Goal: Check status: Check status

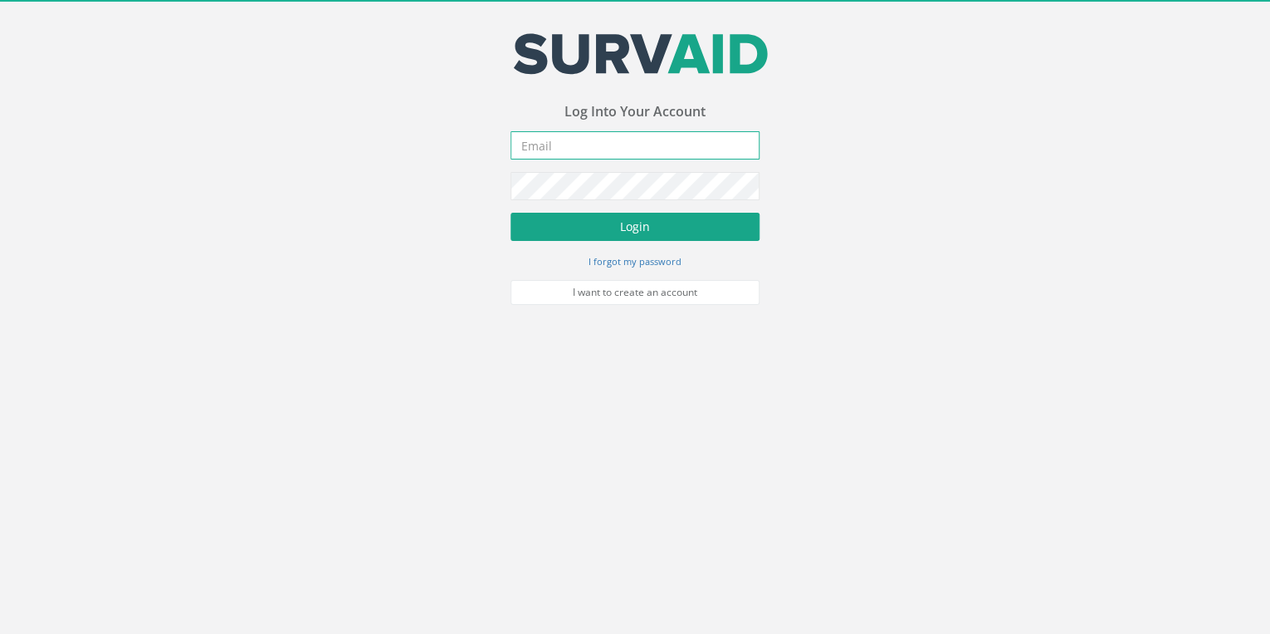
type input "[EMAIL_ADDRESS][DOMAIN_NAME]"
click at [568, 237] on button "Login" at bounding box center [635, 227] width 249 height 28
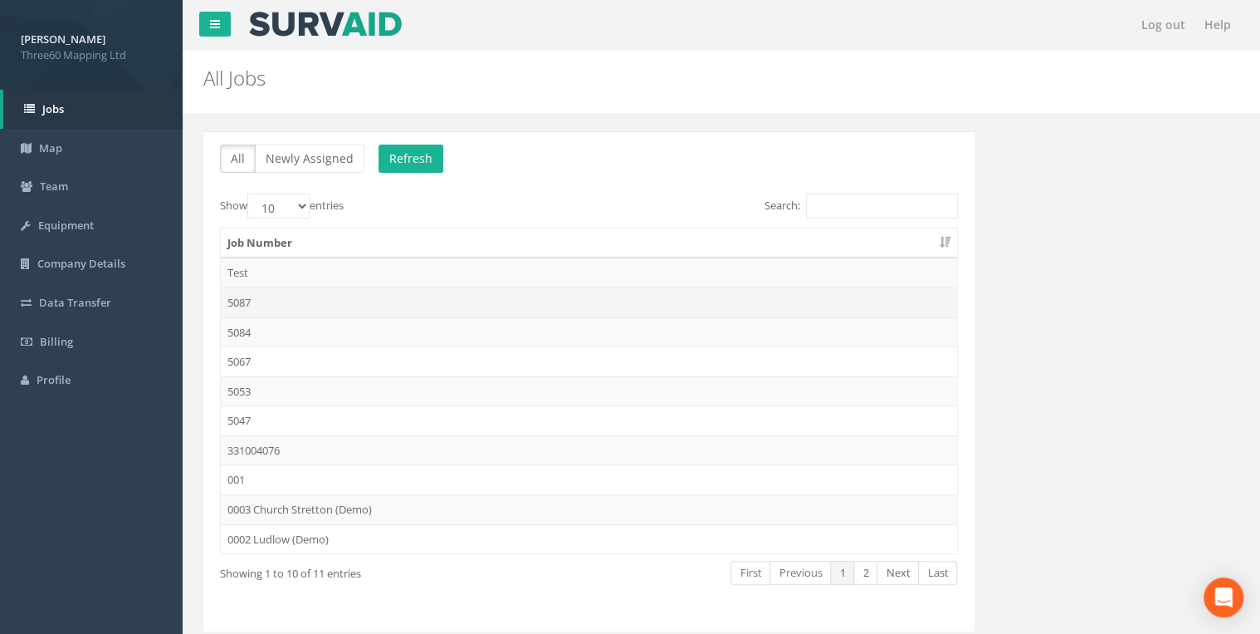
click at [242, 293] on td "5087" at bounding box center [589, 302] width 737 height 30
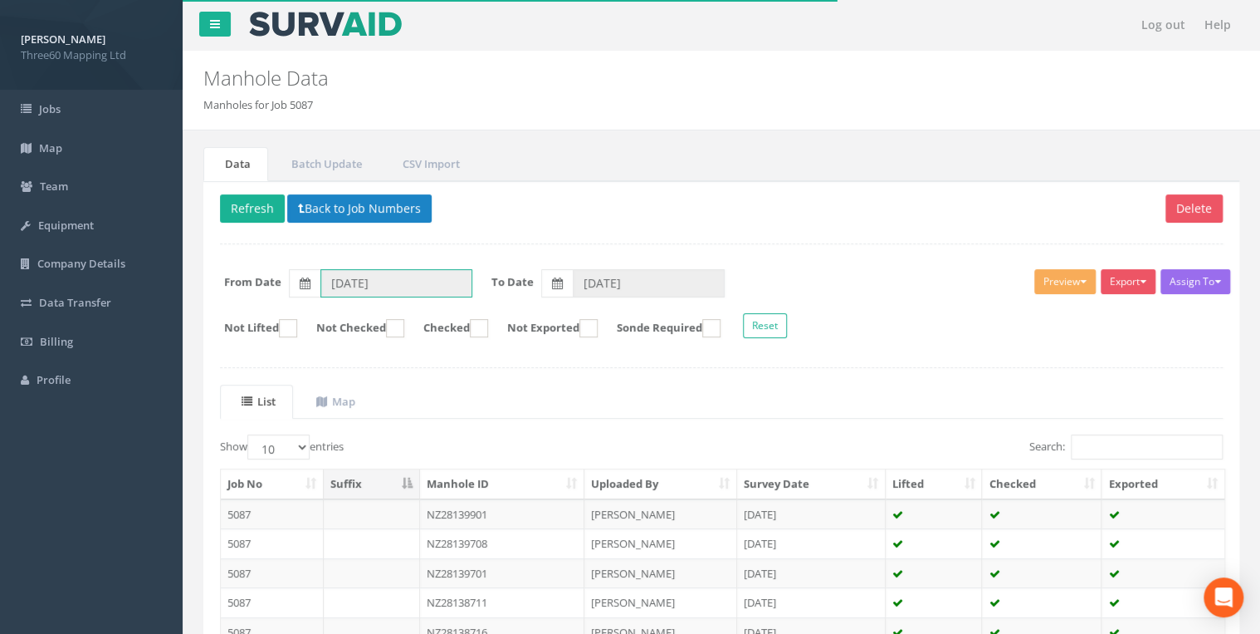
click at [402, 280] on input "[DATE]" at bounding box center [397, 283] width 152 height 28
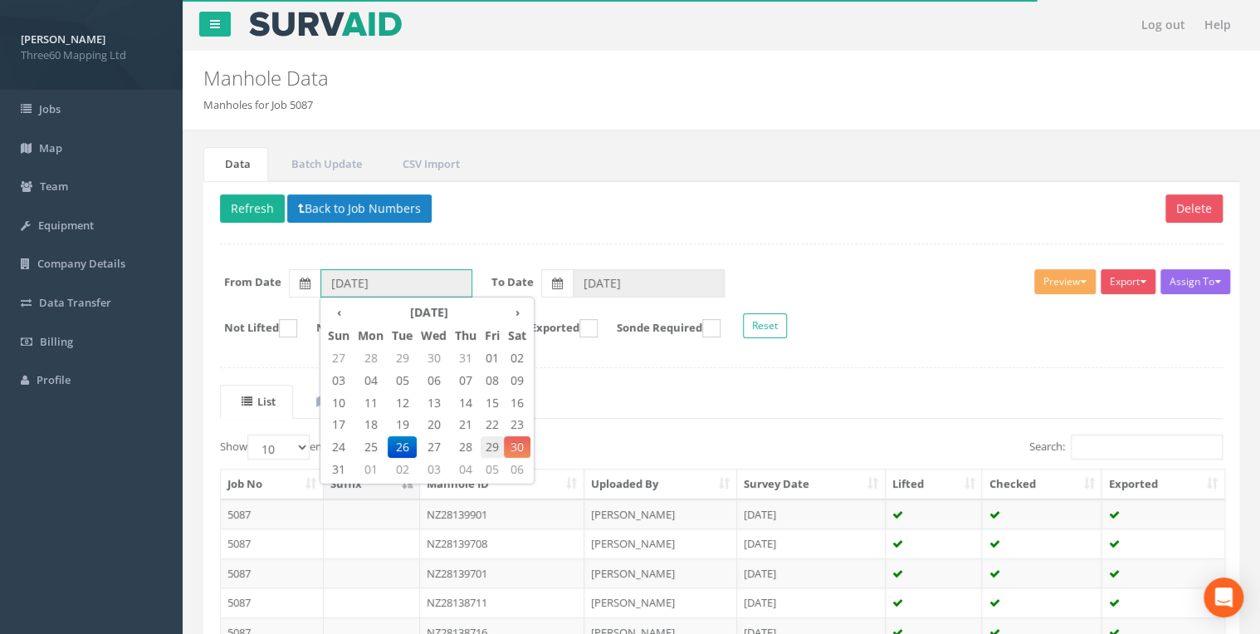
click at [486, 446] on span "29" at bounding box center [492, 447] width 23 height 22
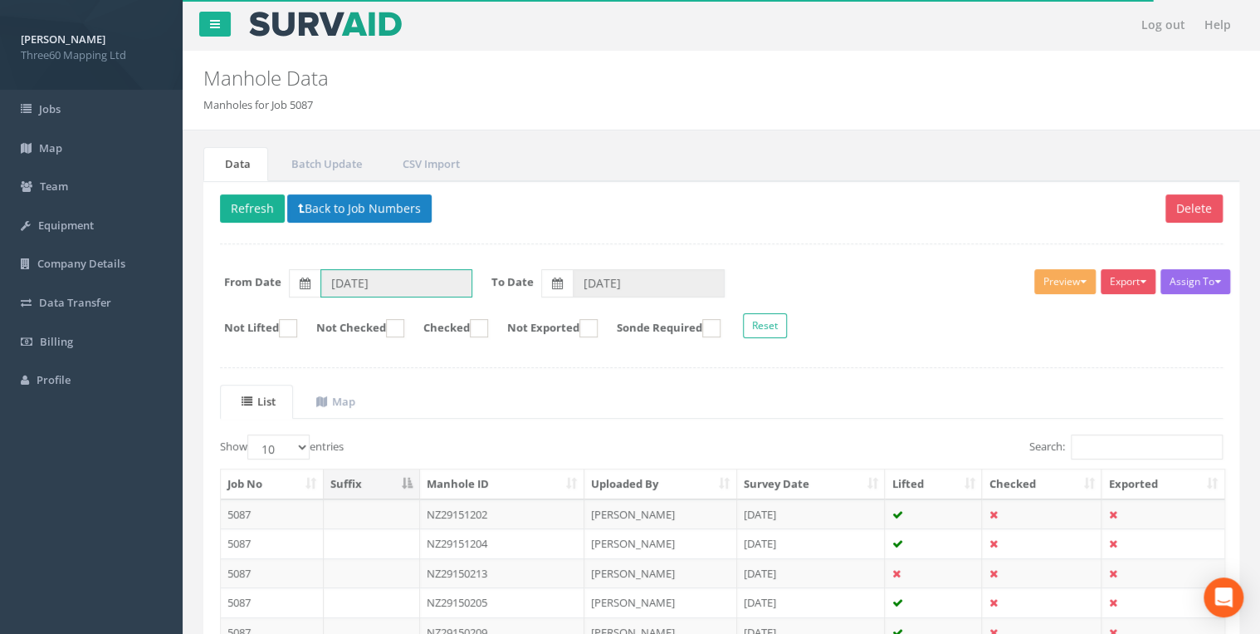
click at [415, 282] on input "[DATE]" at bounding box center [397, 283] width 152 height 28
click at [402, 289] on input "[DATE]" at bounding box center [397, 283] width 152 height 28
click at [585, 280] on input "[DATE]" at bounding box center [649, 283] width 152 height 28
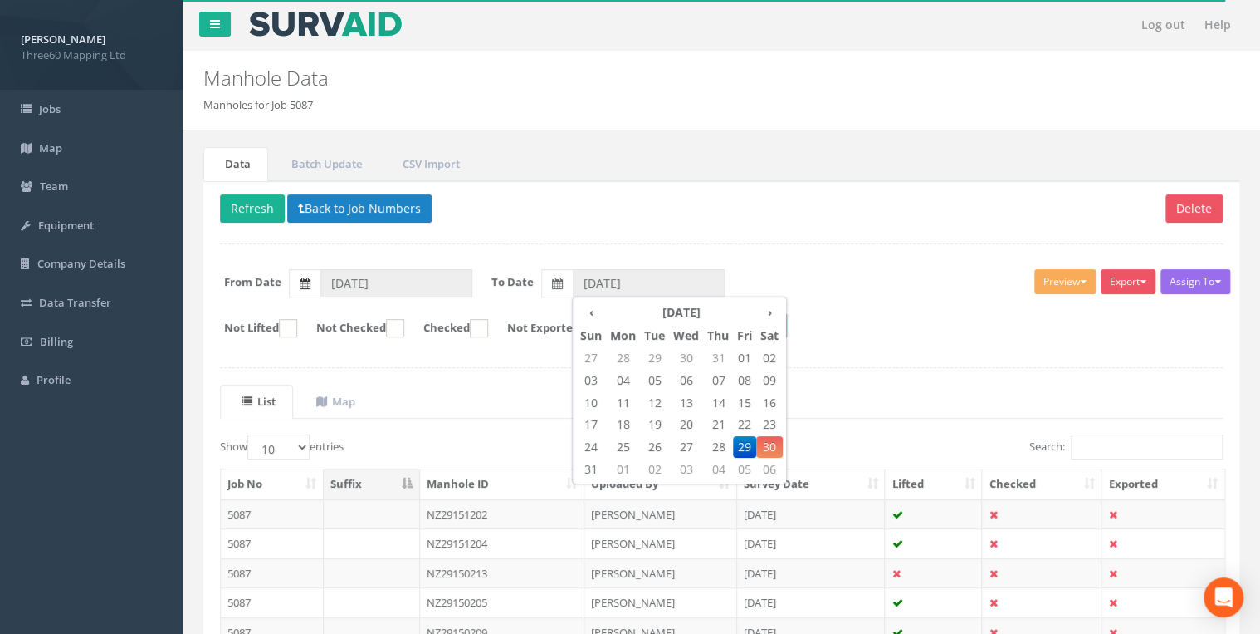
click at [308, 281] on icon at bounding box center [305, 283] width 11 height 12
click at [321, 281] on input "[DATE]" at bounding box center [397, 283] width 152 height 28
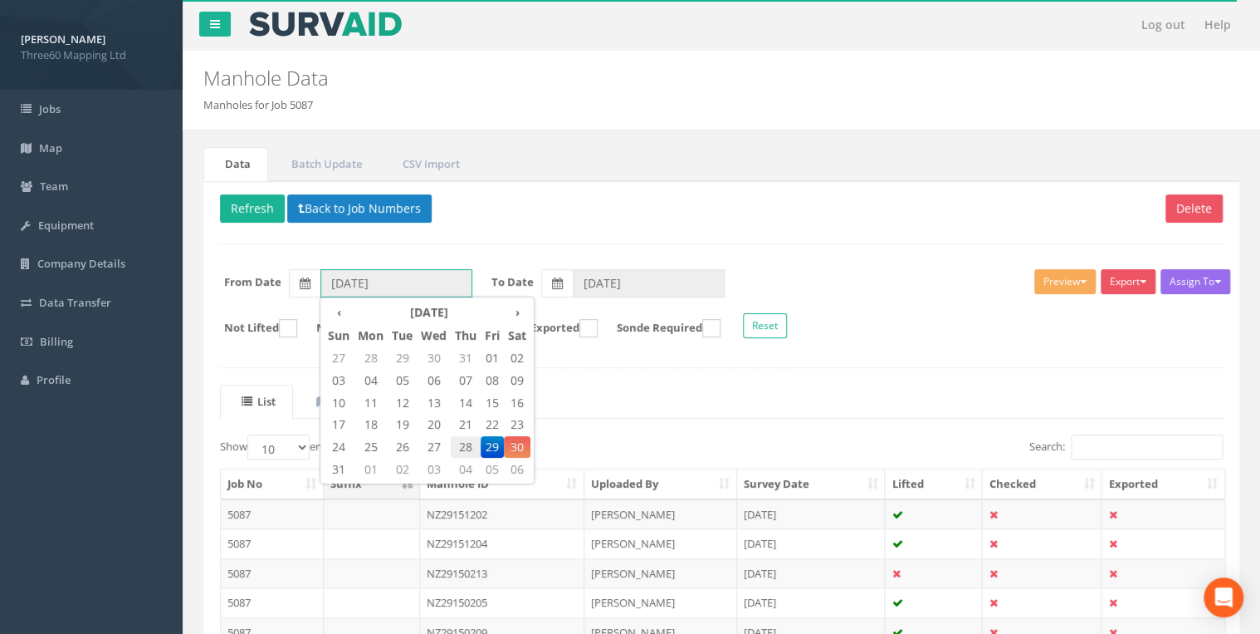
click at [462, 443] on span "28" at bounding box center [466, 447] width 30 height 22
type input "[DATE]"
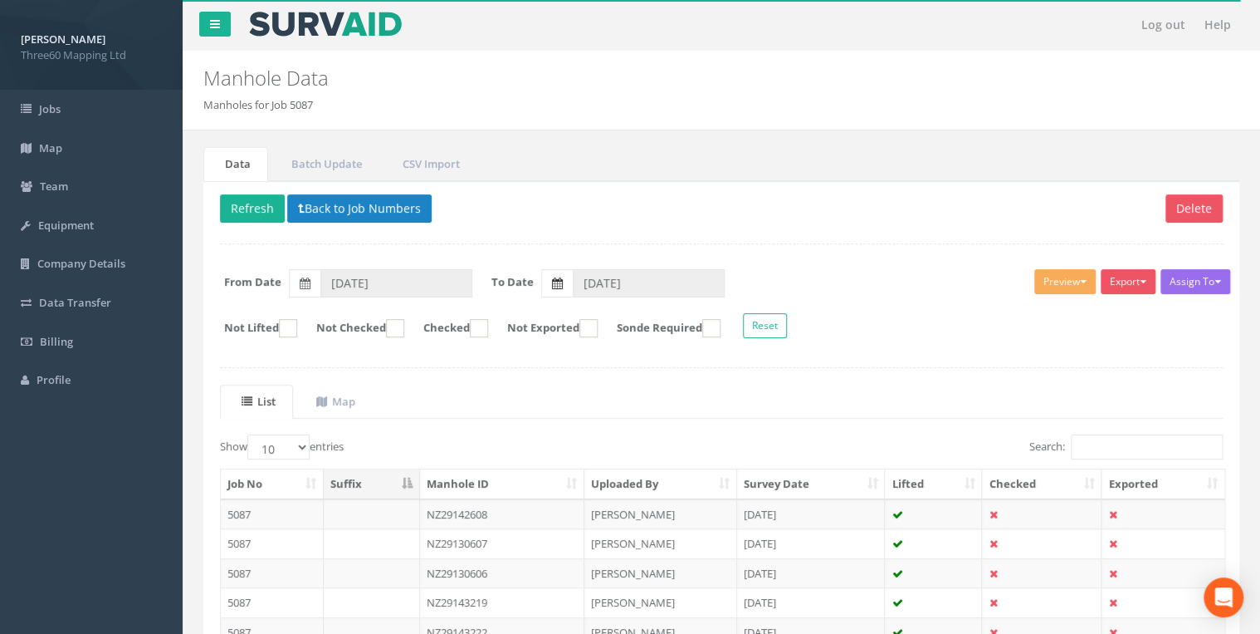
click at [555, 275] on span at bounding box center [557, 283] width 11 height 16
click at [573, 272] on input "[DATE]" at bounding box center [649, 283] width 152 height 28
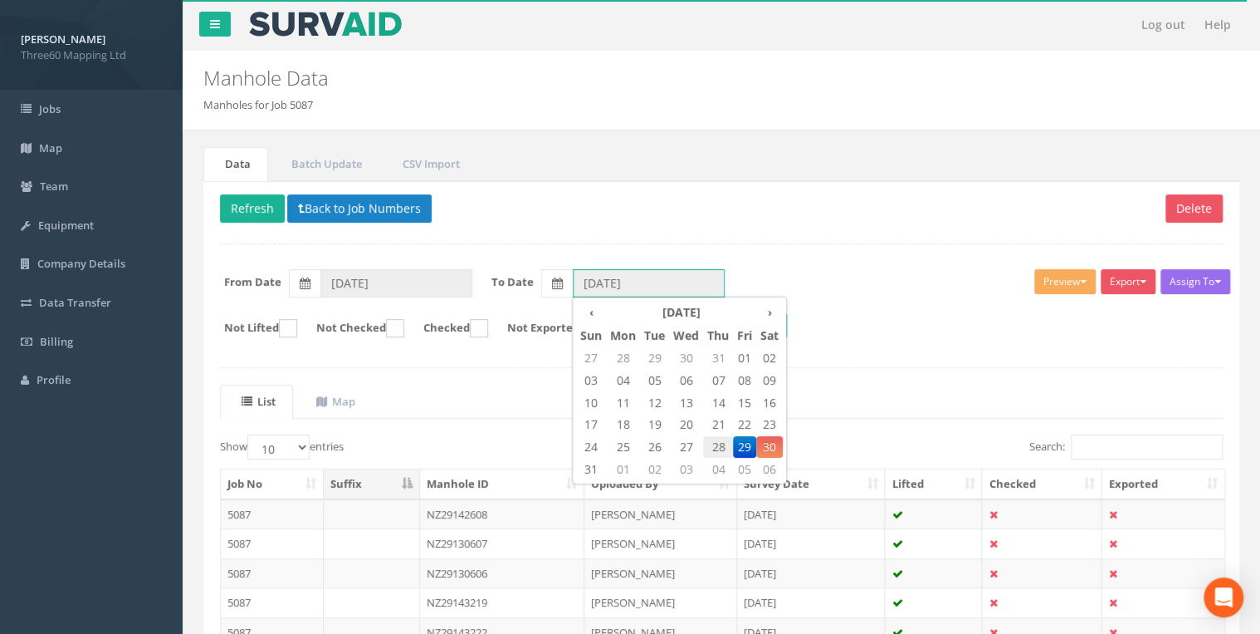
click at [719, 443] on span "28" at bounding box center [718, 447] width 30 height 22
type input "[DATE]"
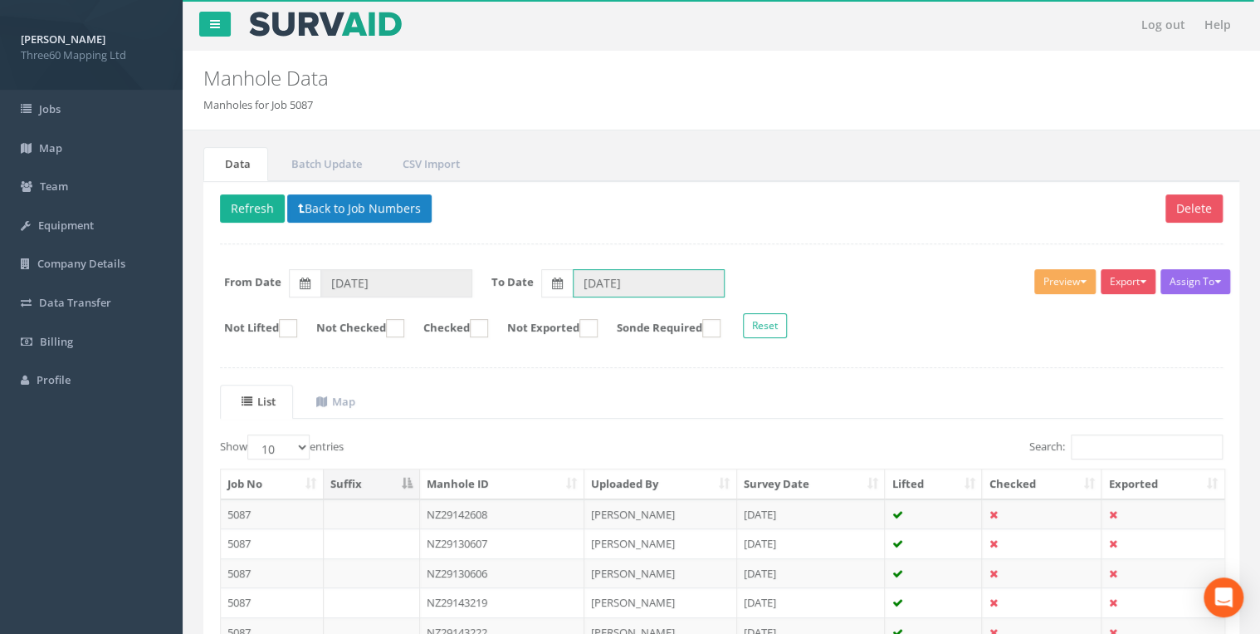
scroll to position [199, 0]
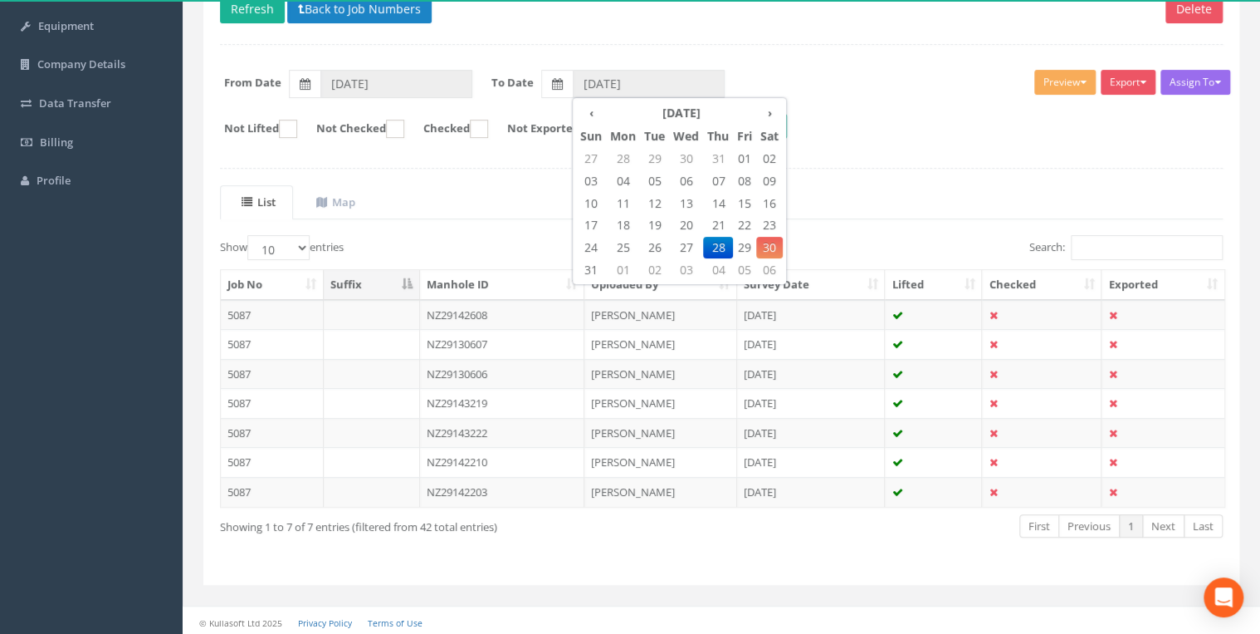
click at [815, 38] on div "Delete Refresh Back to Job Numbers Assign To No Companies Added Export 360 Manh…" at bounding box center [721, 283] width 1036 height 603
